Goal: Information Seeking & Learning: Find specific page/section

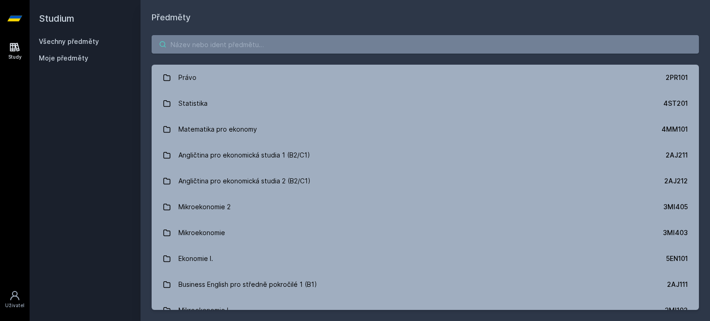
click at [239, 49] on input "search" at bounding box center [425, 44] width 547 height 18
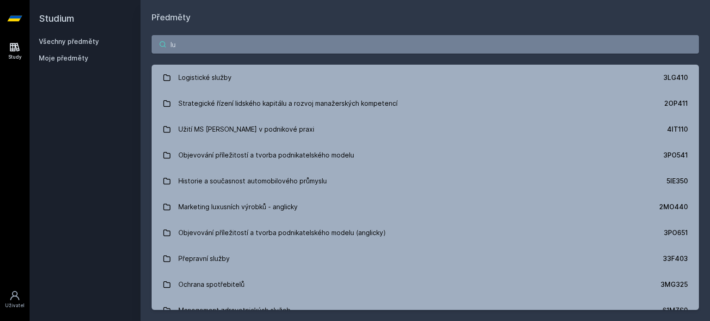
type input "l"
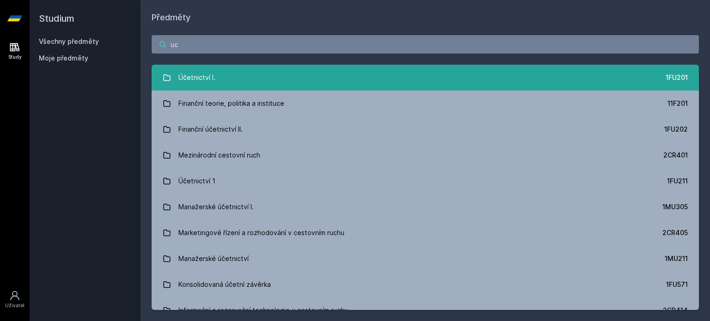
type input "uc"
click at [206, 85] on div "Účetnictví I." at bounding box center [196, 77] width 37 height 18
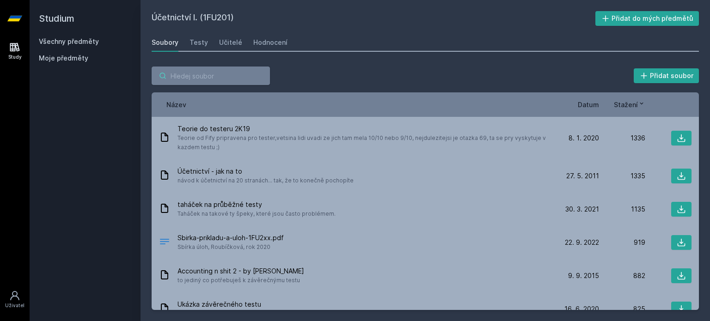
click at [216, 79] on input "search" at bounding box center [211, 76] width 118 height 18
click at [235, 41] on div "Učitelé" at bounding box center [230, 42] width 23 height 9
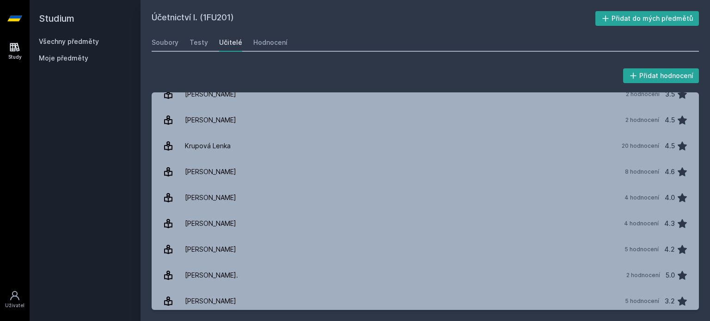
scroll to position [554, 0]
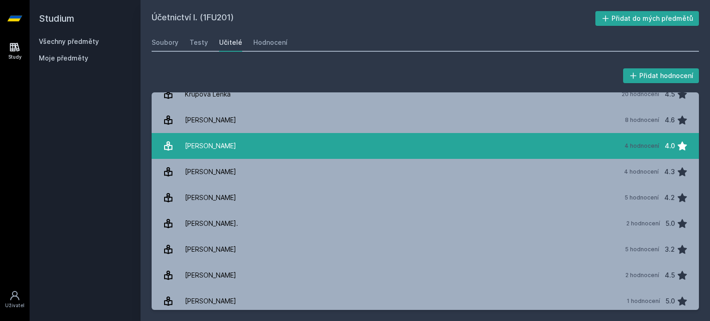
click at [218, 155] on link "[PERSON_NAME] 4 hodnocení 4.0" at bounding box center [425, 146] width 547 height 26
